Goal: Task Accomplishment & Management: Complete application form

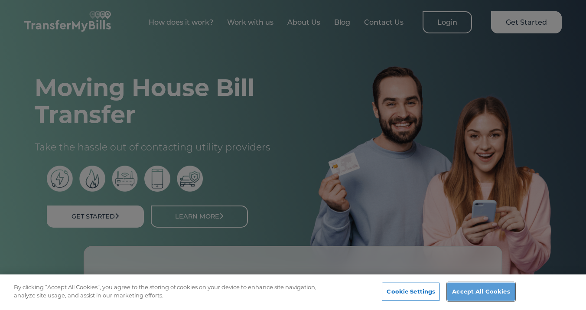
click at [477, 290] on button "Accept All Cookies" at bounding box center [480, 291] width 67 height 18
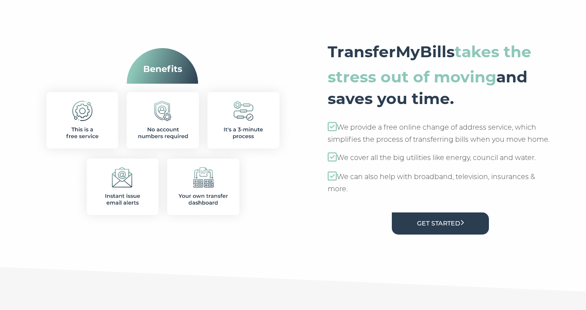
scroll to position [375, 0]
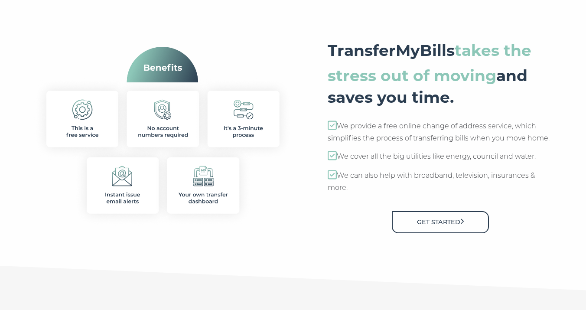
click at [431, 225] on link "Get Started" at bounding box center [440, 222] width 97 height 22
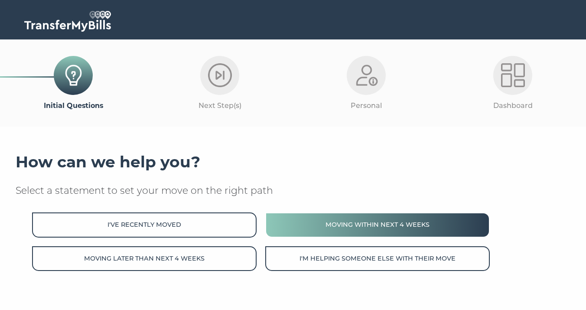
click at [363, 224] on button "Moving within next 4 weeks" at bounding box center [377, 224] width 224 height 25
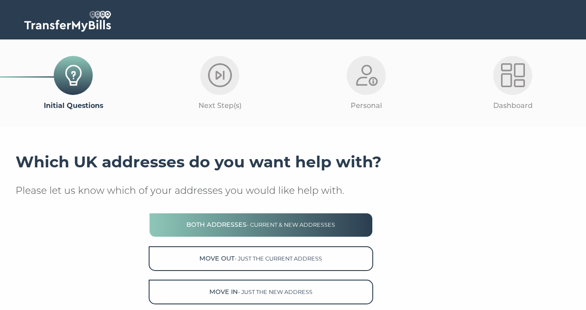
click at [349, 224] on button "Both Addresses - current & new addresses" at bounding box center [261, 224] width 224 height 25
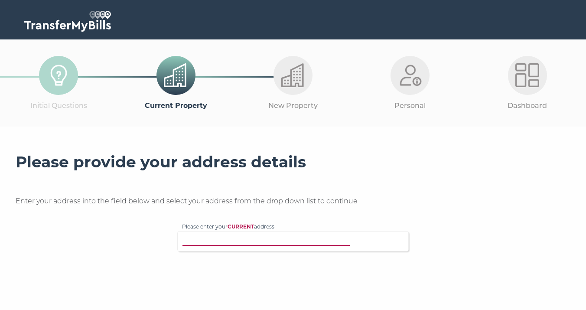
click at [268, 243] on input "Please enter your CURRENT address" at bounding box center [275, 240] width 186 height 9
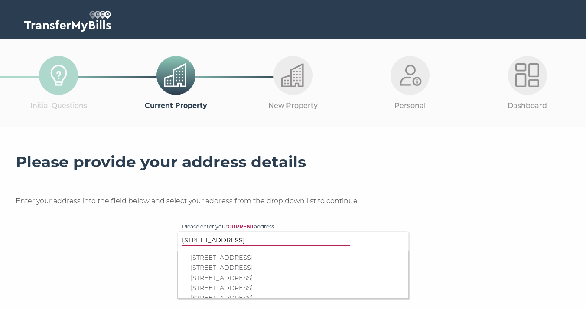
type input "24 Broadwood Road"
click at [295, 257] on p "24 Broadwood Road, Coulsdon, CR5 1PL" at bounding box center [297, 258] width 213 height 10
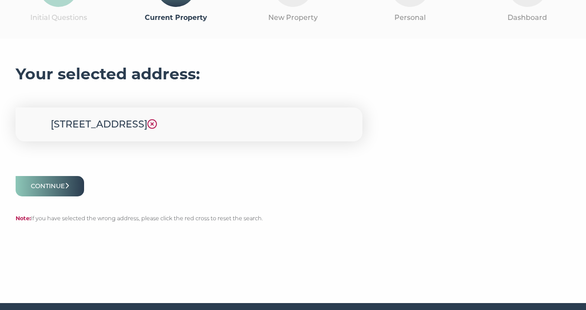
scroll to position [91, 0]
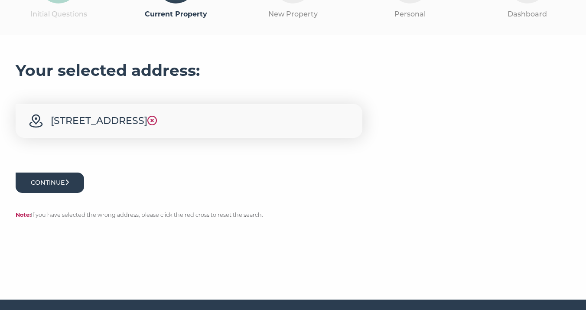
click at [61, 182] on button "Continue" at bounding box center [50, 182] width 68 height 20
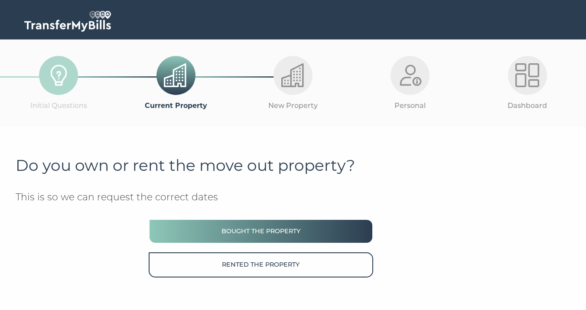
click at [235, 227] on button "Bought the property" at bounding box center [261, 231] width 224 height 25
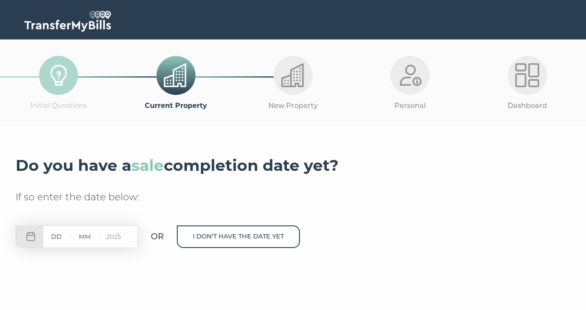
click at [65, 235] on input "text" at bounding box center [56, 236] width 26 height 11
click at [35, 236] on div "- - 2025" at bounding box center [77, 236] width 122 height 23
click at [30, 236] on div "- - 2025" at bounding box center [77, 236] width 122 height 23
click at [49, 237] on input "text" at bounding box center [56, 236] width 26 height 11
type input "05"
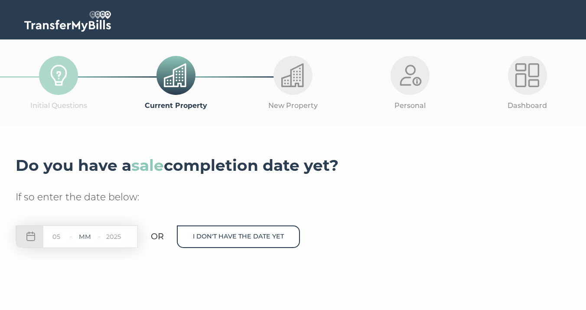
click at [90, 238] on input "text" at bounding box center [85, 236] width 26 height 11
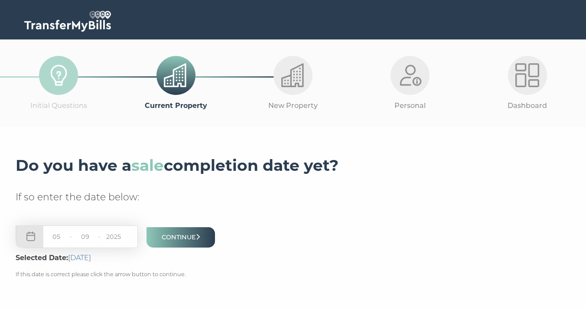
type input "09"
click at [60, 237] on input "05" at bounding box center [56, 236] width 26 height 11
click at [62, 235] on input "05" at bounding box center [56, 236] width 26 height 11
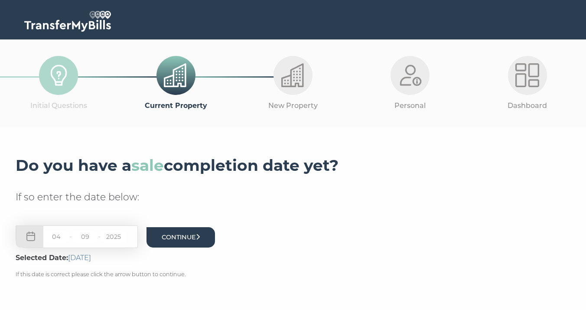
type input "04"
click at [166, 236] on button "Continue" at bounding box center [180, 237] width 68 height 20
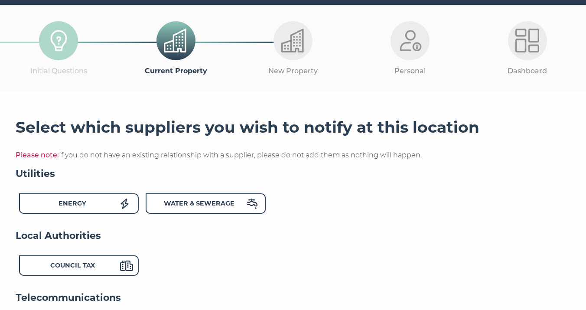
scroll to position [52, 0]
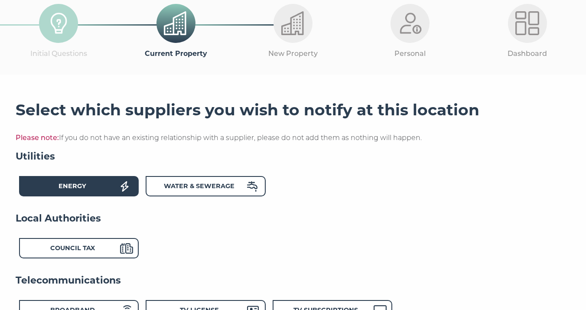
click at [86, 188] on div "Energy" at bounding box center [72, 187] width 95 height 13
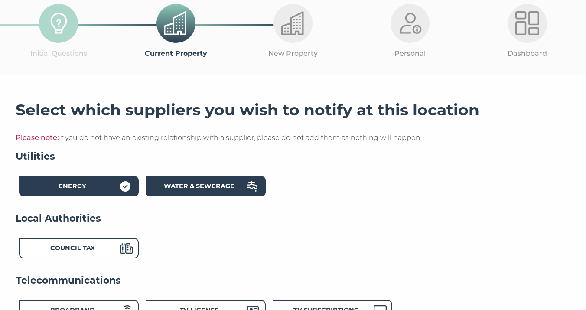
click at [191, 183] on strong "Water & Sewerage" at bounding box center [199, 186] width 71 height 8
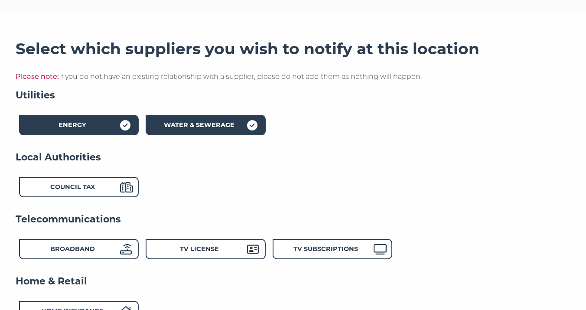
scroll to position [118, 0]
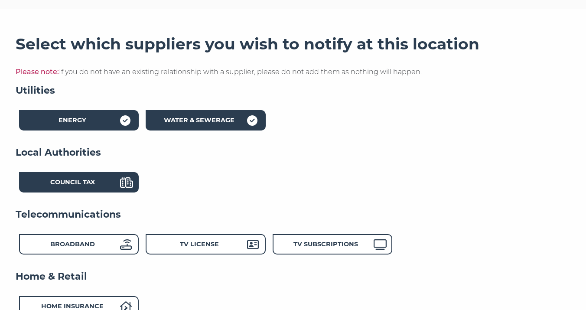
click at [93, 184] on strong "Council Tax" at bounding box center [72, 182] width 45 height 8
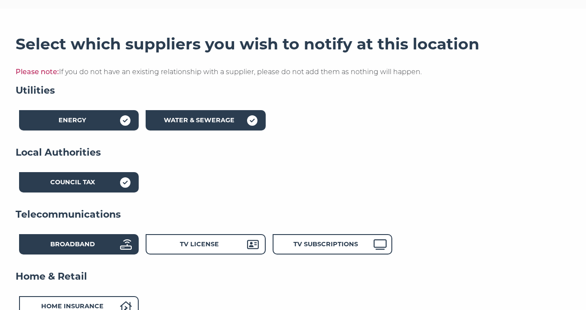
click at [88, 245] on strong "Broadband" at bounding box center [72, 244] width 45 height 8
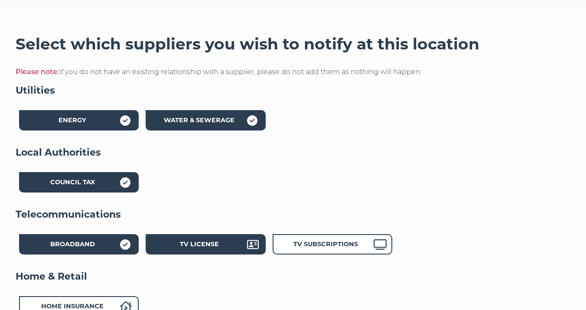
click at [182, 244] on strong "TV License" at bounding box center [199, 244] width 39 height 8
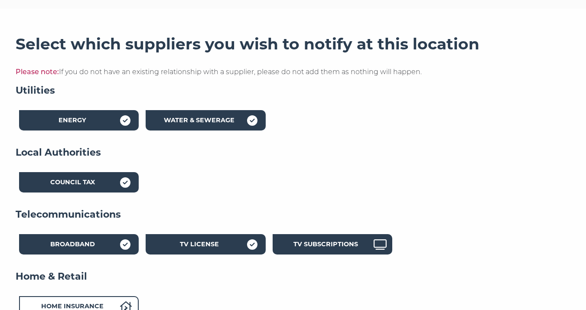
click at [304, 244] on strong "TV Subscriptions" at bounding box center [325, 244] width 65 height 8
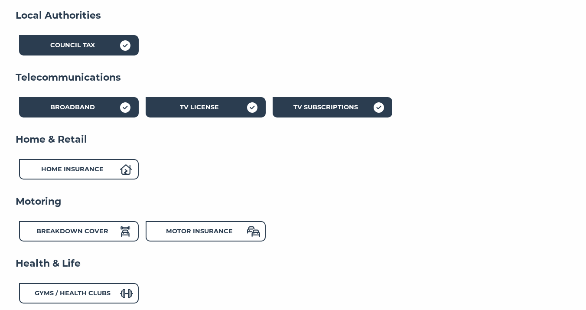
scroll to position [270, 0]
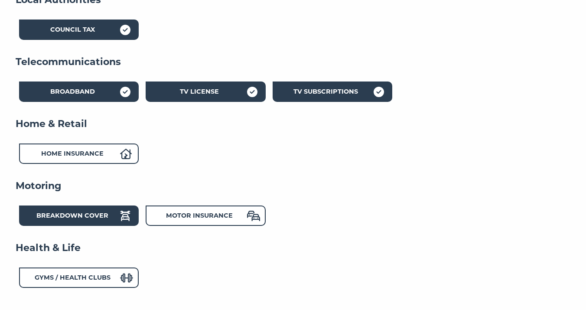
click at [105, 218] on strong "Breakdown Cover" at bounding box center [72, 215] width 72 height 8
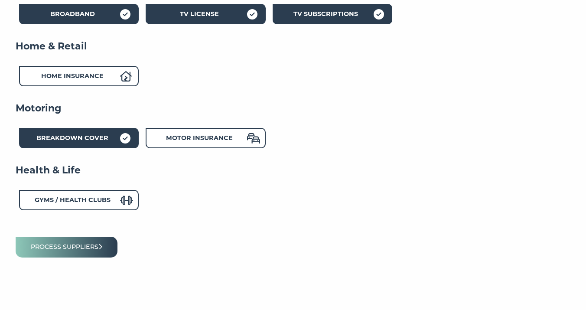
scroll to position [382, 0]
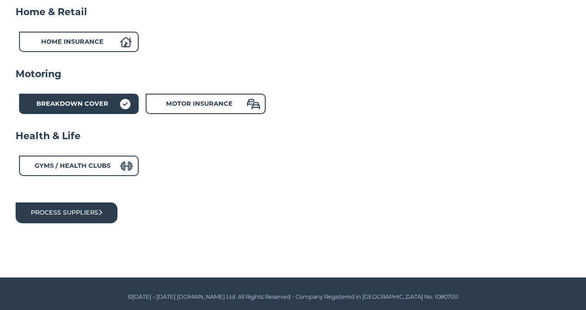
click at [91, 215] on button "Process suppliers" at bounding box center [67, 212] width 102 height 20
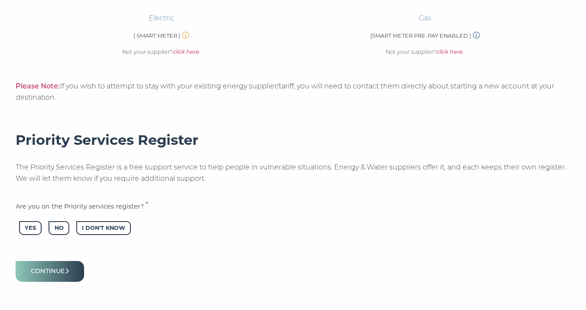
scroll to position [390, 0]
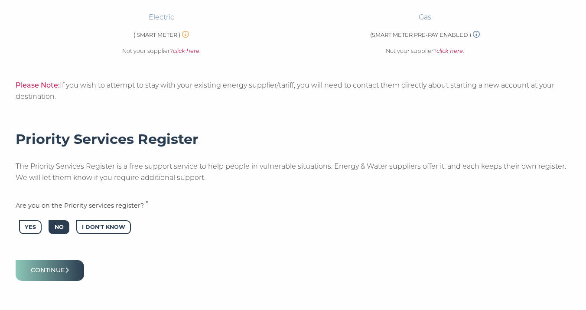
click at [64, 227] on span "No" at bounding box center [59, 227] width 20 height 14
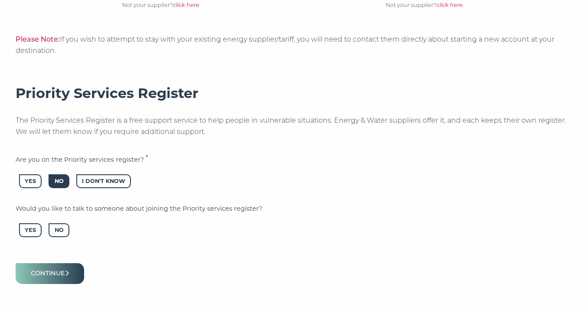
scroll to position [436, 0]
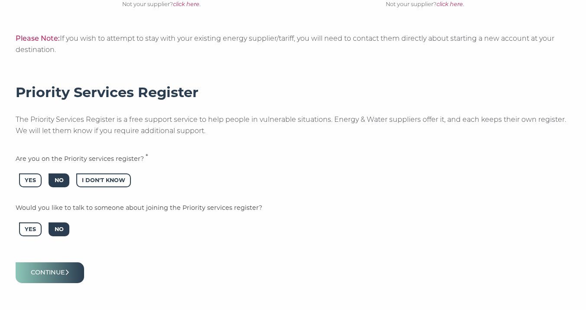
click at [61, 229] on span "No" at bounding box center [59, 229] width 20 height 14
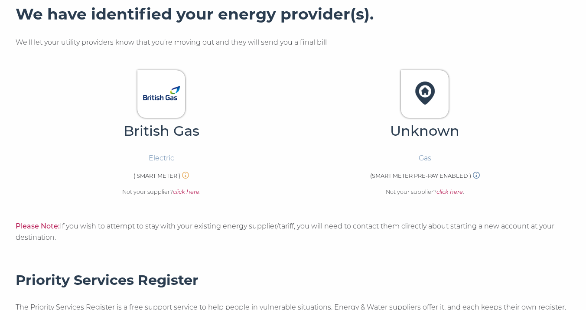
scroll to position [251, 0]
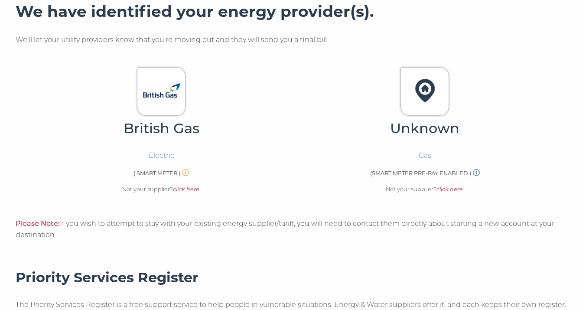
click at [477, 173] on icon at bounding box center [476, 172] width 7 height 7
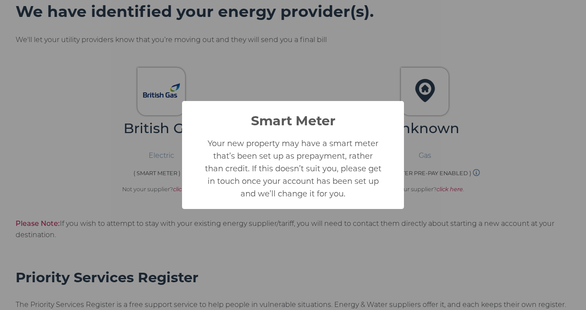
click at [474, 151] on div "Smart Meter × Your new property may have a smart meter that’s been set up as pr…" at bounding box center [293, 155] width 586 height 310
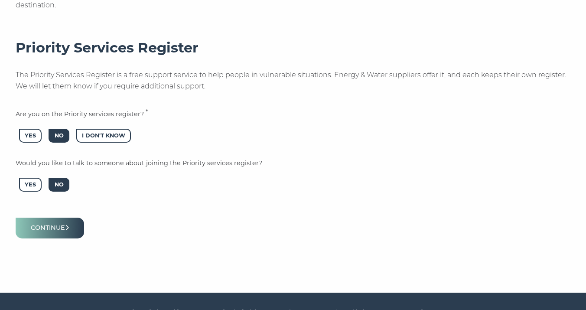
scroll to position [496, 0]
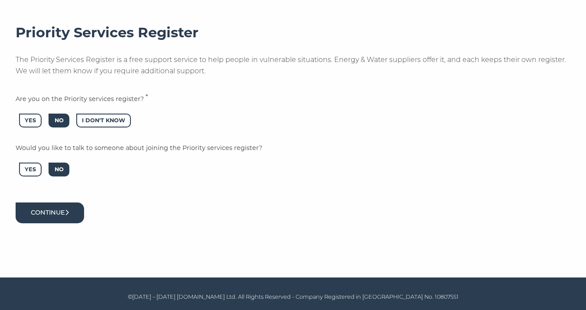
click at [64, 210] on button "Continue" at bounding box center [50, 212] width 68 height 20
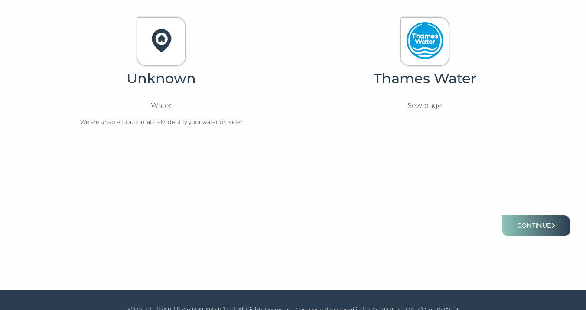
scroll to position [325, 0]
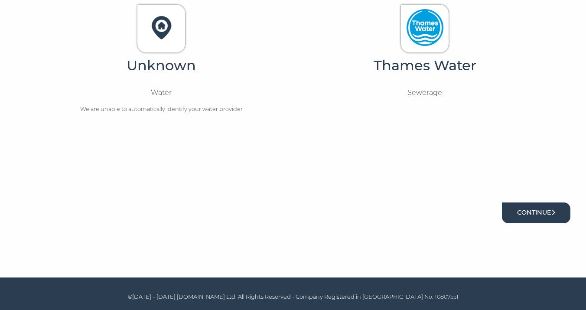
click at [533, 212] on button "Continue" at bounding box center [536, 212] width 68 height 20
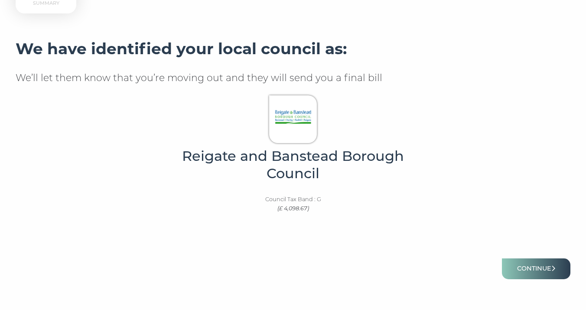
scroll to position [214, 0]
click at [540, 269] on button "Continue" at bounding box center [536, 268] width 68 height 20
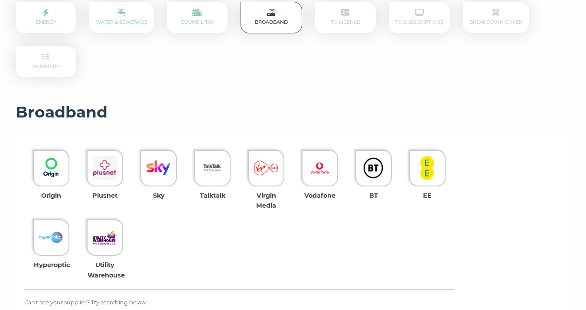
scroll to position [151, 0]
click at [416, 166] on img at bounding box center [427, 168] width 24 height 24
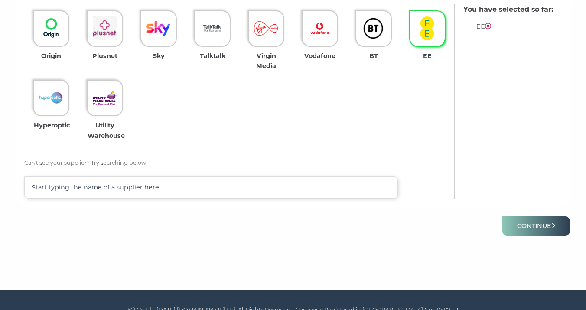
scroll to position [303, 0]
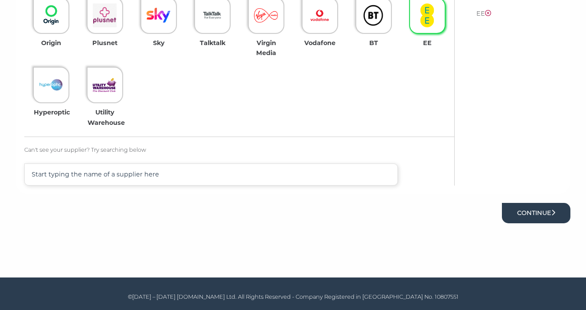
click at [547, 206] on button "Continue" at bounding box center [536, 213] width 68 height 20
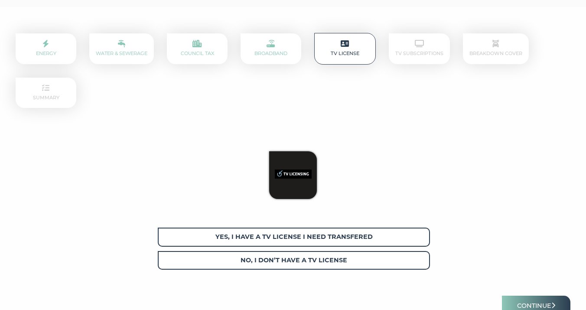
scroll to position [130, 0]
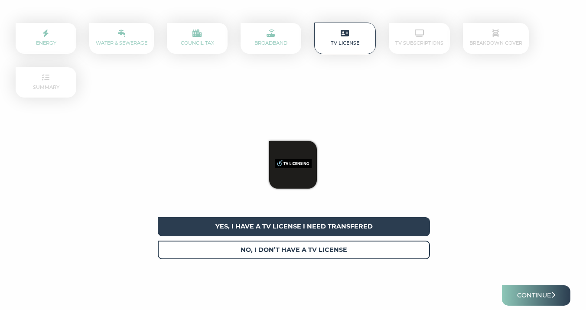
click at [347, 224] on span "Yes, I have a tv license I need transfered" at bounding box center [294, 226] width 272 height 19
click at [539, 293] on button "Continue" at bounding box center [536, 295] width 68 height 20
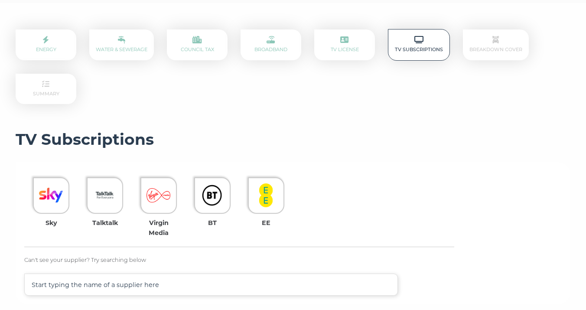
scroll to position [127, 0]
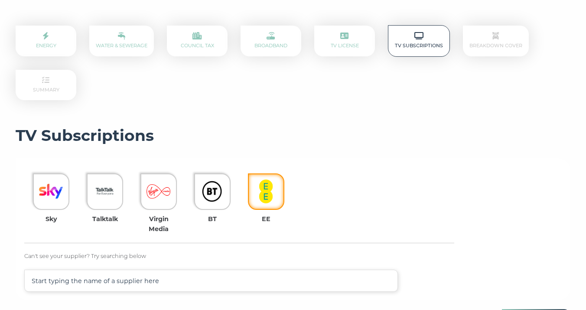
click at [257, 206] on div at bounding box center [266, 191] width 36 height 36
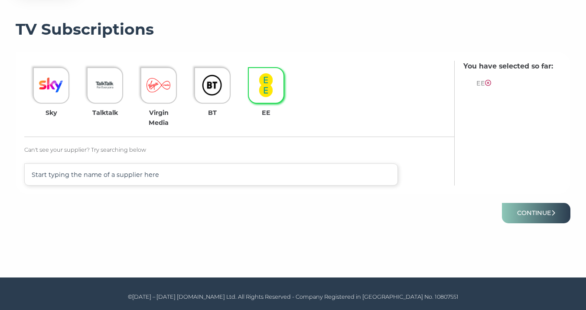
scroll to position [234, 0]
click at [524, 211] on button "Continue" at bounding box center [536, 213] width 68 height 20
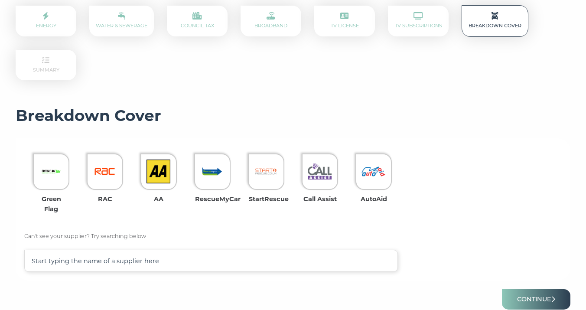
scroll to position [149, 0]
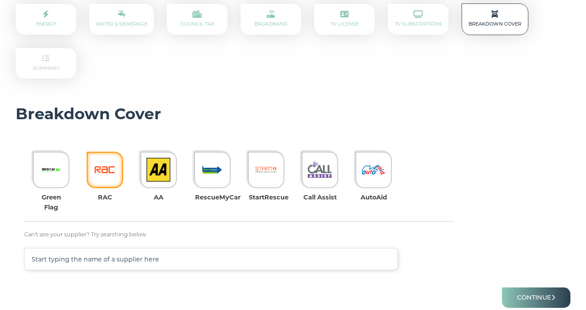
click at [112, 172] on img at bounding box center [105, 170] width 24 height 24
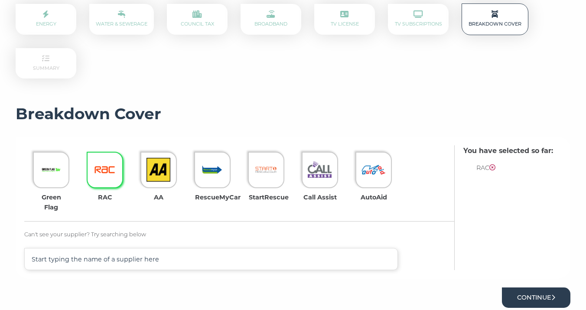
click at [531, 298] on button "Continue" at bounding box center [536, 297] width 68 height 20
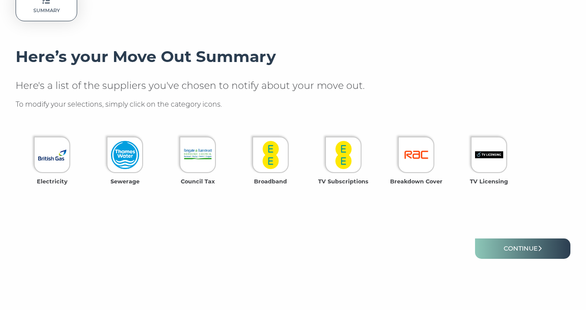
scroll to position [207, 0]
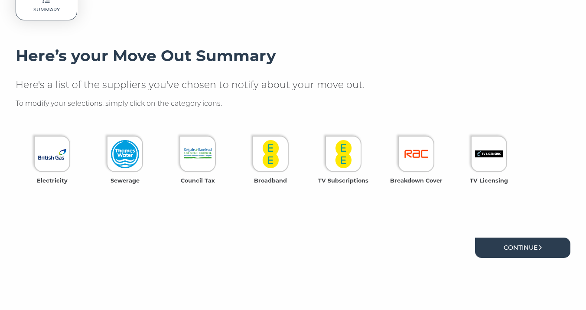
click at [493, 237] on link "Continue" at bounding box center [522, 247] width 95 height 20
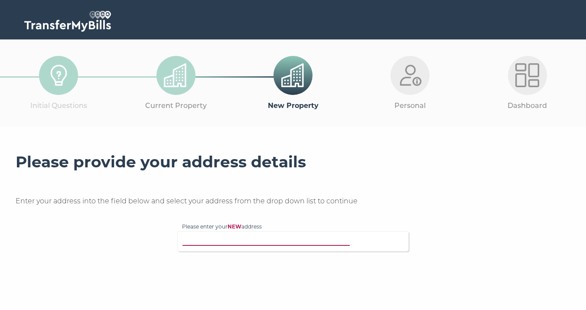
click at [315, 240] on input "Please enter your NEW address" at bounding box center [275, 240] width 186 height 9
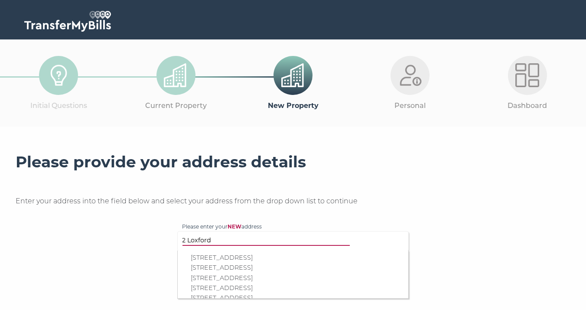
type input "2 Loxford"
click at [317, 254] on p "2 Loxford Road, Caterham, CR3 6BH" at bounding box center [297, 258] width 213 height 10
click at [295, 257] on div "2 Loxford Road, Caterham, CR3 6BH 2 Loxford Close, Caterham, CR3 6EU 2 Loxford,…" at bounding box center [292, 274] width 231 height 48
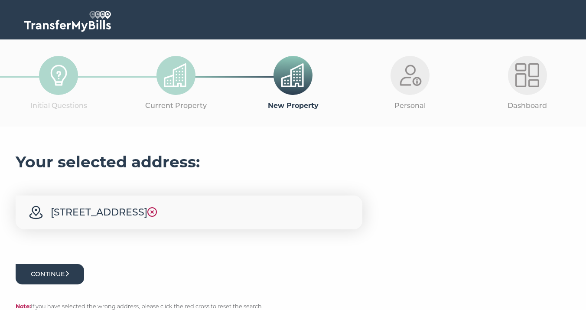
click at [67, 280] on button "Continue" at bounding box center [50, 274] width 68 height 20
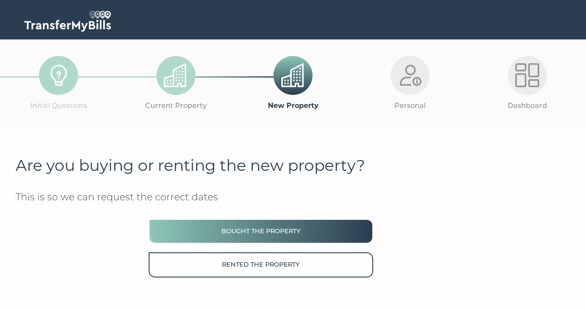
click at [199, 240] on button "Bought the property" at bounding box center [261, 231] width 224 height 25
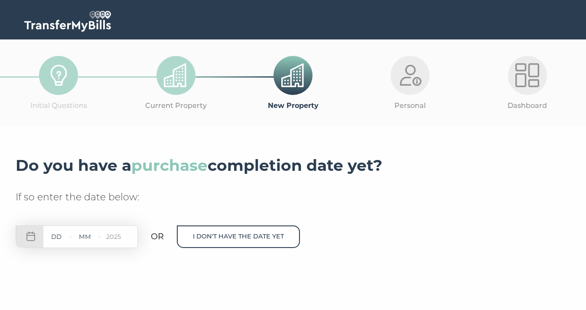
click at [59, 238] on input "text" at bounding box center [56, 236] width 26 height 11
type input "04"
click at [93, 238] on input "text" at bounding box center [85, 236] width 26 height 11
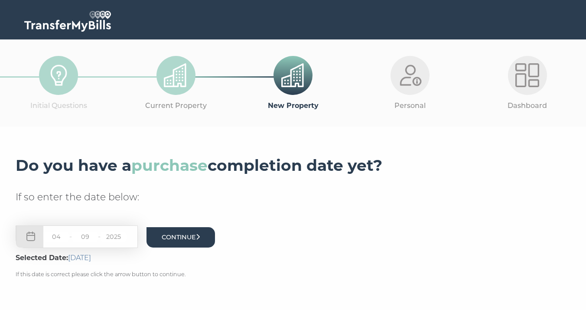
type input "09"
click at [184, 234] on button "Continue" at bounding box center [180, 237] width 68 height 20
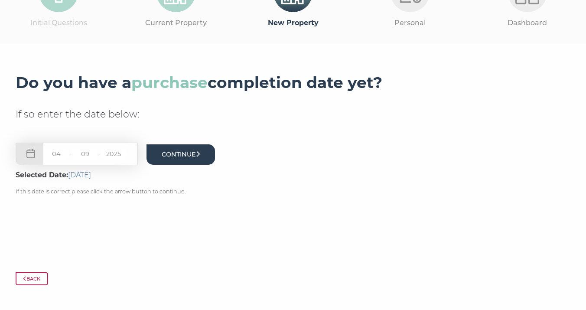
scroll to position [84, 0]
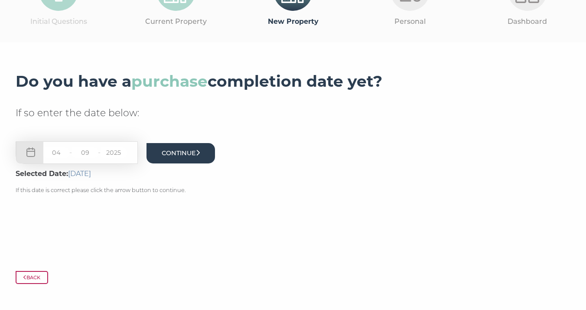
click at [184, 152] on button "Continue" at bounding box center [180, 153] width 68 height 20
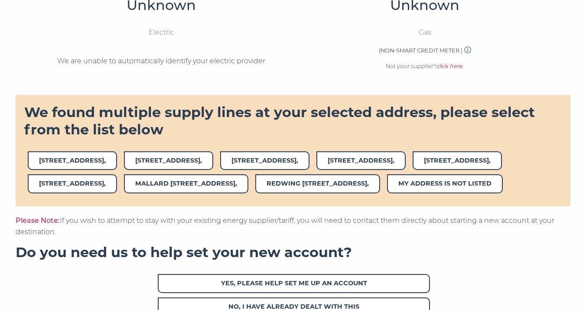
scroll to position [357, 0]
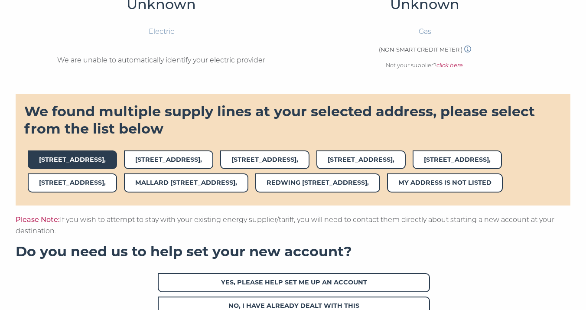
click at [66, 163] on span "[STREET_ADDRESS]," at bounding box center [72, 159] width 89 height 19
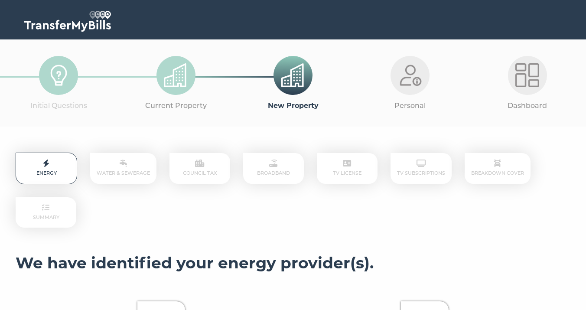
scroll to position [357, 0]
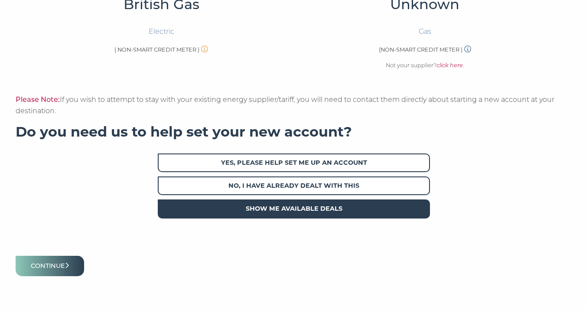
click at [264, 208] on span "Show me available deals" at bounding box center [294, 208] width 272 height 19
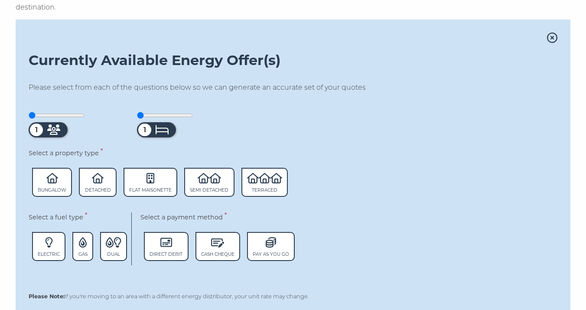
scroll to position [461, 0]
drag, startPoint x: 34, startPoint y: 115, endPoint x: 45, endPoint y: 114, distance: 11.7
click at [45, 114] on input "range" at bounding box center [57, 114] width 56 height 7
click at [59, 114] on input "range" at bounding box center [57, 114] width 56 height 7
drag, startPoint x: 54, startPoint y: 114, endPoint x: 62, endPoint y: 115, distance: 8.3
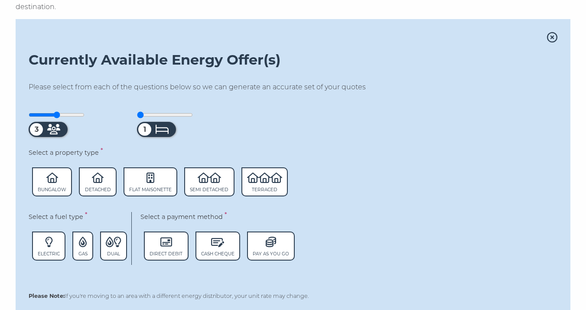
type input "3"
click at [62, 115] on input "range" at bounding box center [57, 114] width 56 height 7
click at [103, 183] on span "Detached" at bounding box center [97, 181] width 37 height 29
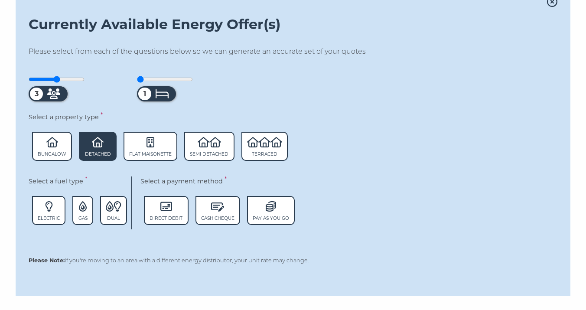
scroll to position [502, 0]
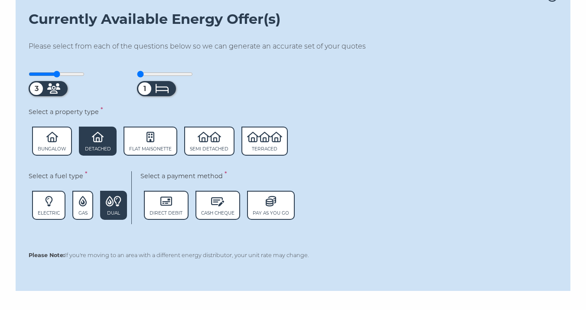
click at [114, 211] on span "Dual" at bounding box center [113, 213] width 13 height 6
click at [168, 214] on span "Direct Debit" at bounding box center [165, 213] width 33 height 6
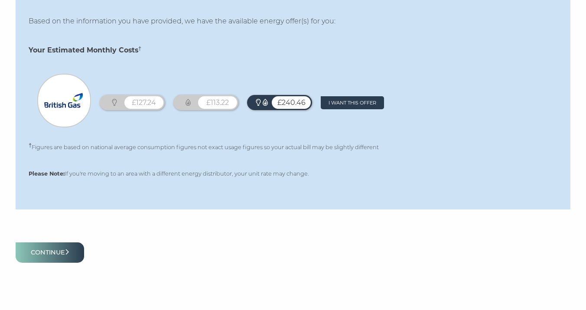
scroll to position [727, 0]
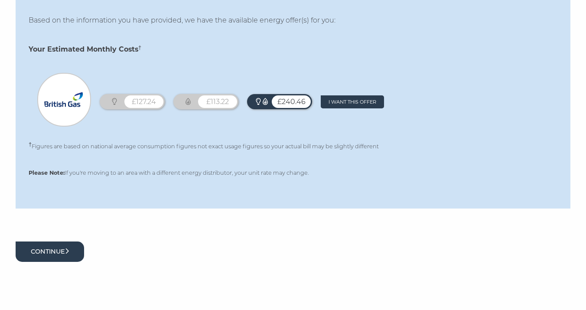
click at [62, 255] on button "Continue" at bounding box center [50, 251] width 68 height 20
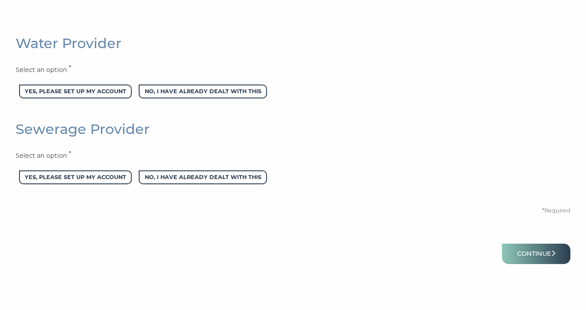
scroll to position [456, 0]
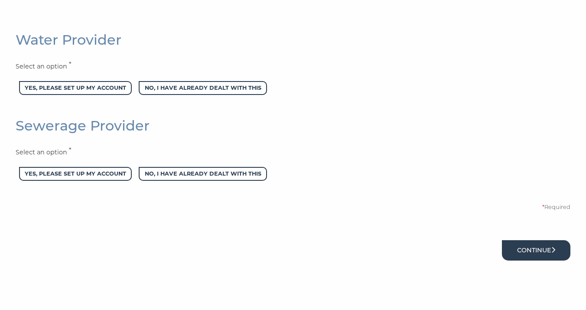
click at [516, 250] on button "Continue" at bounding box center [536, 250] width 68 height 20
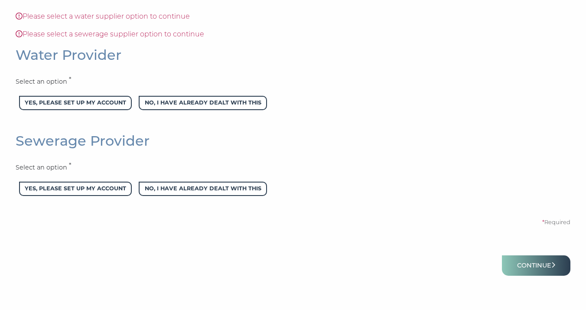
scroll to position [498, 0]
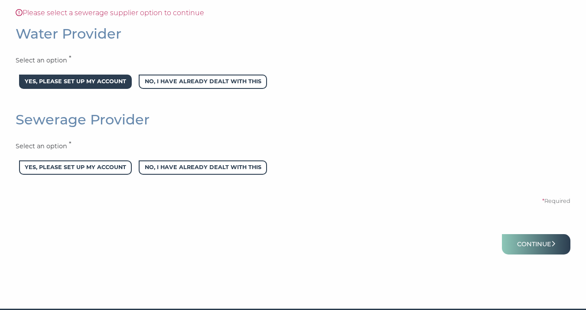
click at [87, 84] on span "Yes, please set up my account" at bounding box center [75, 82] width 113 height 14
click at [88, 171] on span "Yes, please set up my account" at bounding box center [75, 167] width 113 height 14
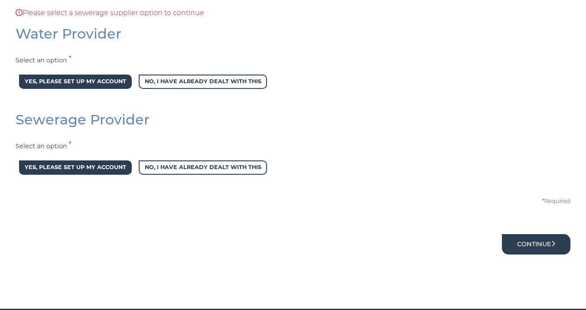
click at [520, 245] on button "Continue" at bounding box center [536, 244] width 68 height 20
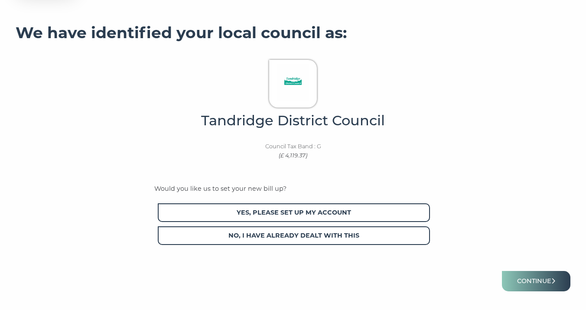
scroll to position [233, 0]
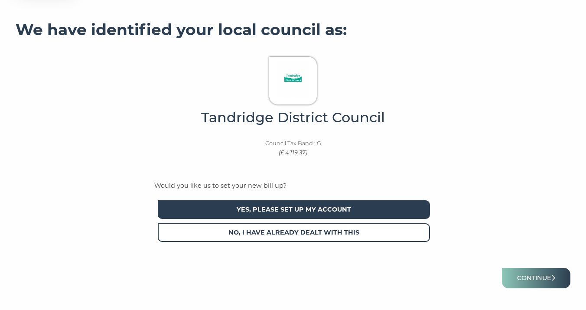
click at [302, 209] on span "Yes, please set up my account" at bounding box center [294, 209] width 272 height 19
click at [524, 275] on button "Continue" at bounding box center [536, 278] width 68 height 20
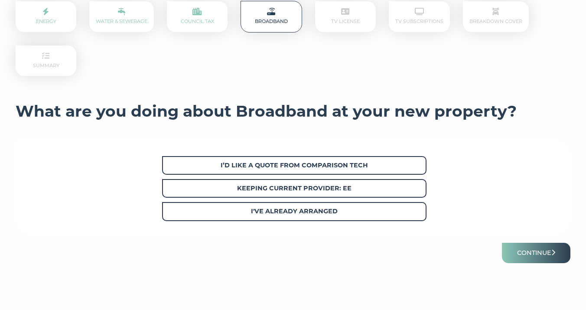
scroll to position [155, 0]
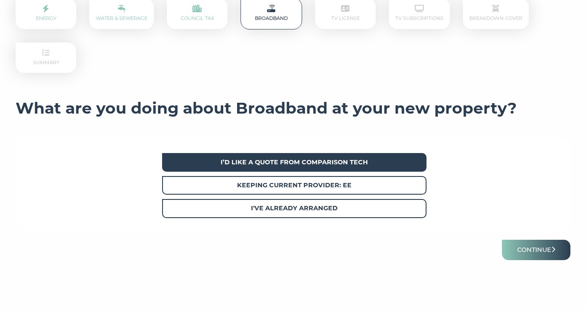
click at [336, 164] on strong "I’d like a quote from Comparison Tech" at bounding box center [294, 162] width 147 height 8
click at [541, 249] on button "Continue" at bounding box center [536, 250] width 68 height 20
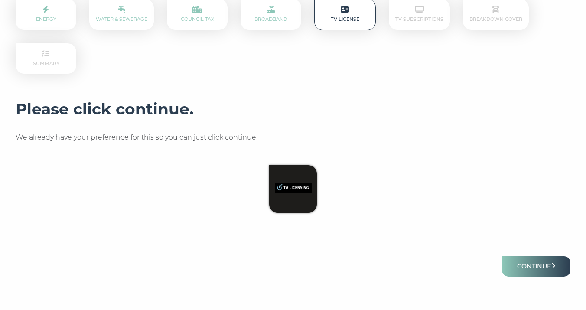
scroll to position [166, 0]
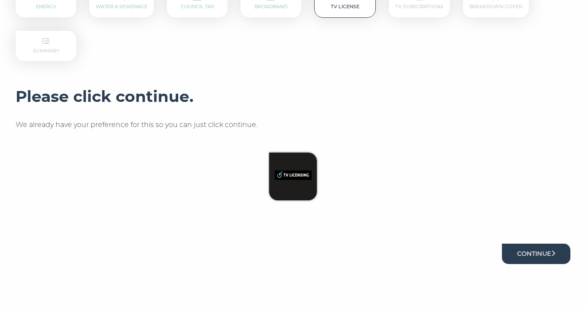
click at [538, 245] on button "Continue" at bounding box center [536, 254] width 68 height 20
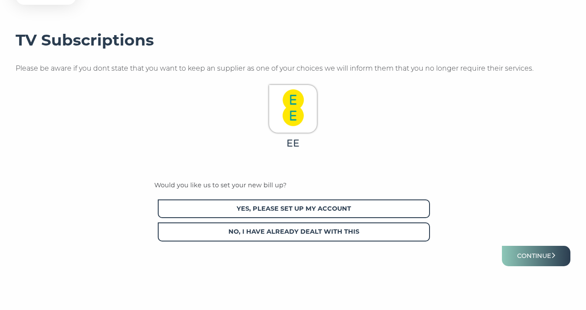
scroll to position [227, 0]
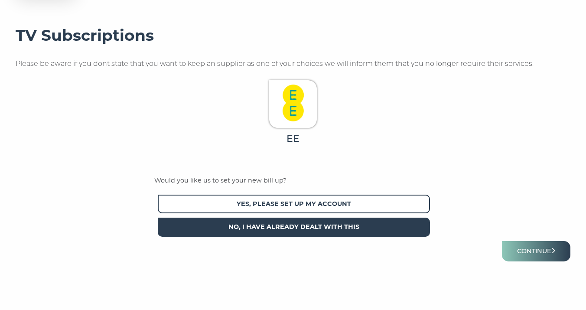
click at [342, 226] on span "No, I have already dealt with this" at bounding box center [294, 227] width 272 height 19
click at [385, 227] on span "No, I have already dealt with this" at bounding box center [294, 227] width 272 height 19
click at [529, 254] on button "Continue" at bounding box center [536, 251] width 68 height 20
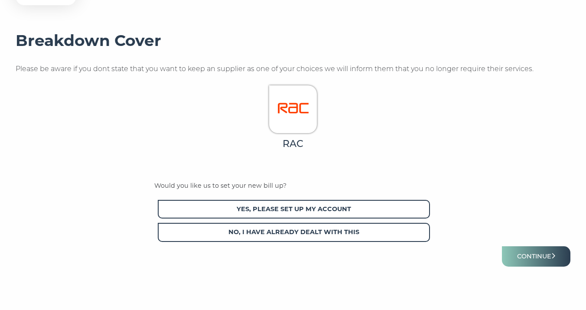
scroll to position [224, 0]
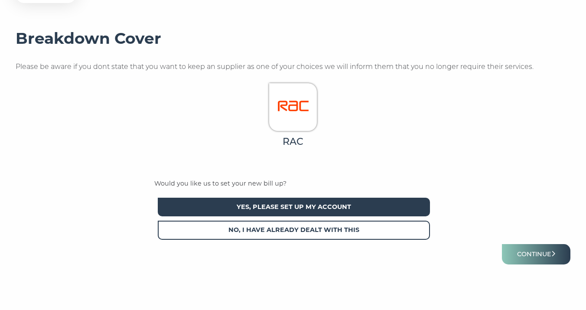
click at [383, 210] on span "Yes, please set up my account" at bounding box center [294, 207] width 272 height 19
click at [532, 253] on button "Continue" at bounding box center [536, 254] width 68 height 20
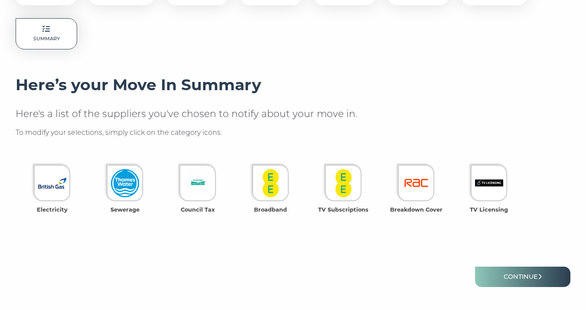
scroll to position [216, 0]
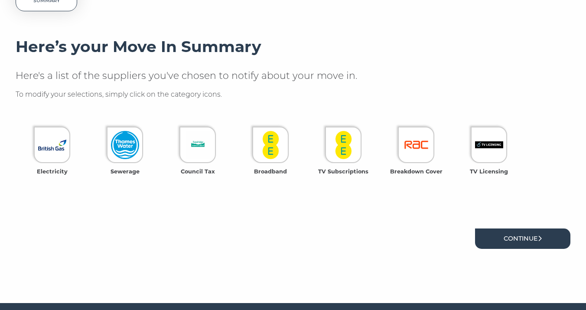
click at [513, 228] on link "Continue" at bounding box center [522, 238] width 95 height 20
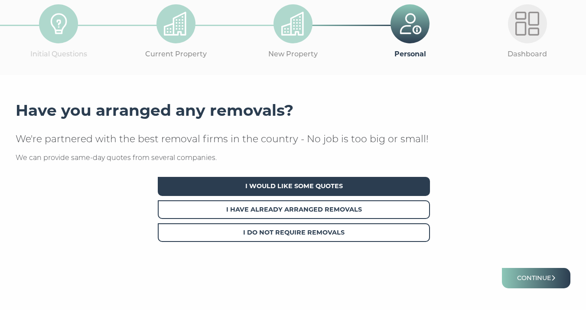
scroll to position [52, 0]
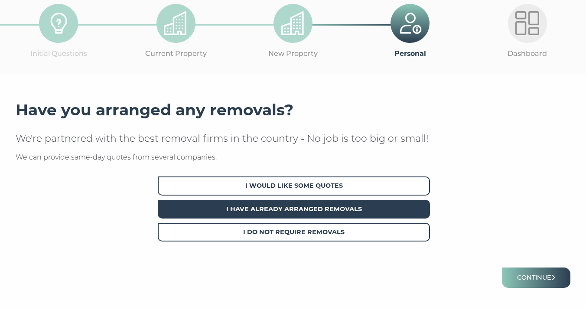
click at [349, 208] on span "I Have Already Arranged Removals" at bounding box center [294, 209] width 272 height 19
click at [549, 280] on button "Continue" at bounding box center [536, 277] width 68 height 20
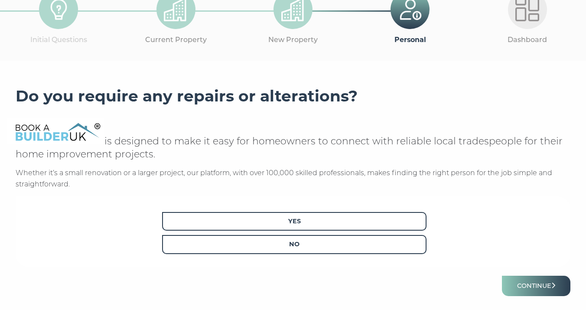
scroll to position [68, 0]
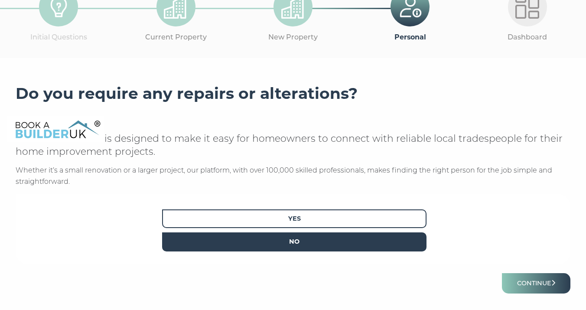
click at [348, 235] on span "No" at bounding box center [294, 241] width 264 height 19
click at [527, 280] on button "Continue" at bounding box center [536, 283] width 68 height 20
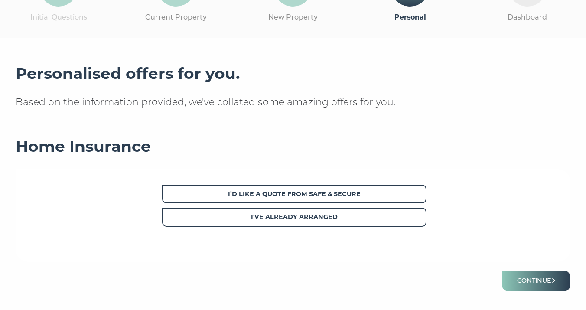
scroll to position [89, 0]
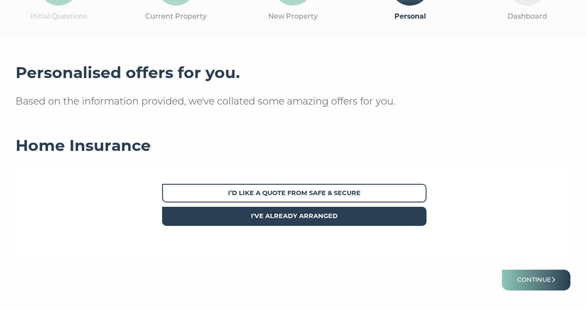
click at [356, 217] on span "I've already arranged" at bounding box center [294, 216] width 264 height 19
click at [524, 280] on button "Continue" at bounding box center [536, 280] width 68 height 20
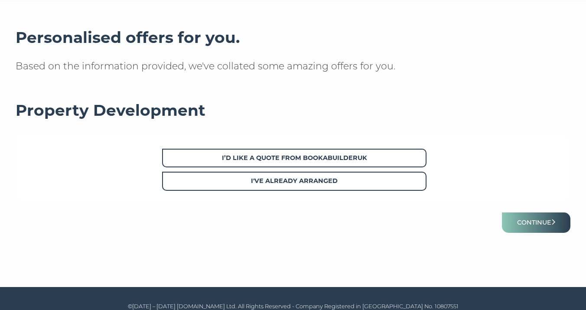
scroll to position [134, 0]
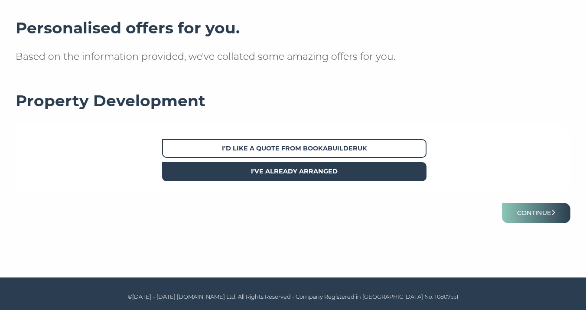
click at [321, 172] on strong "I've already arranged" at bounding box center [294, 171] width 87 height 8
click at [537, 213] on button "Continue" at bounding box center [536, 213] width 68 height 20
